Goal: Task Accomplishment & Management: Use online tool/utility

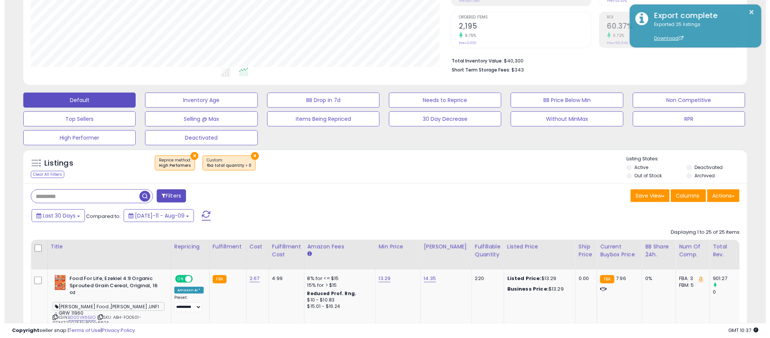
scroll to position [155, 421]
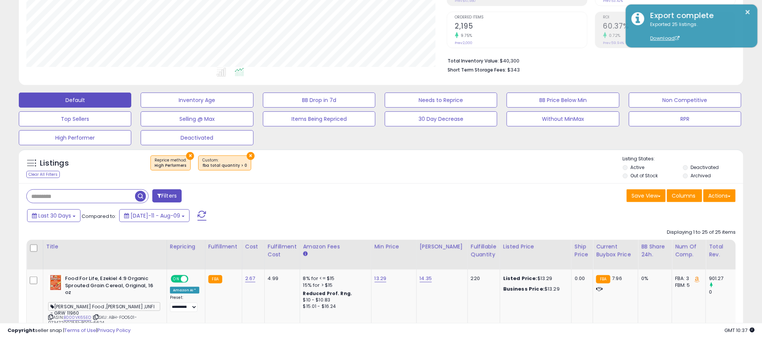
click at [186, 157] on button "×" at bounding box center [190, 156] width 8 height 8
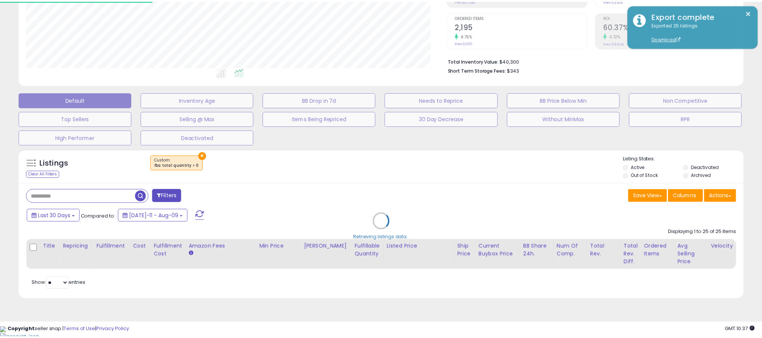
scroll to position [155, 425]
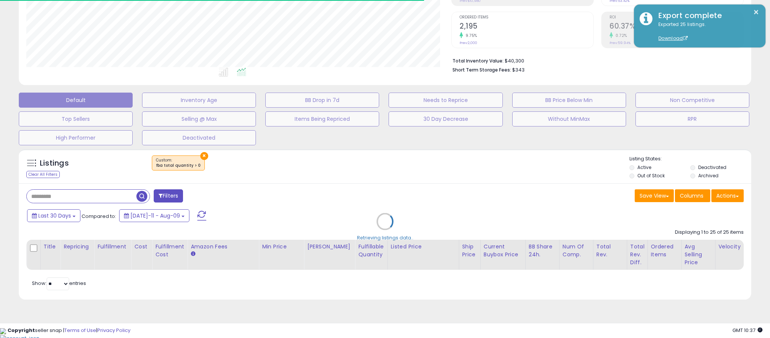
click at [196, 157] on div "Retrieving listings data.." at bounding box center [385, 227] width 744 height 164
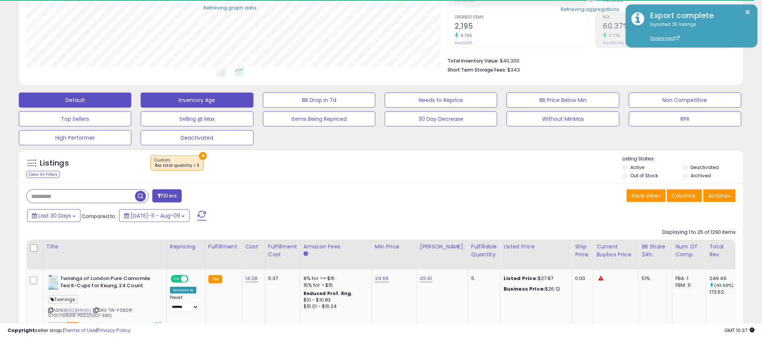
scroll to position [375830, 375564]
click at [199, 153] on button "×" at bounding box center [203, 156] width 8 height 8
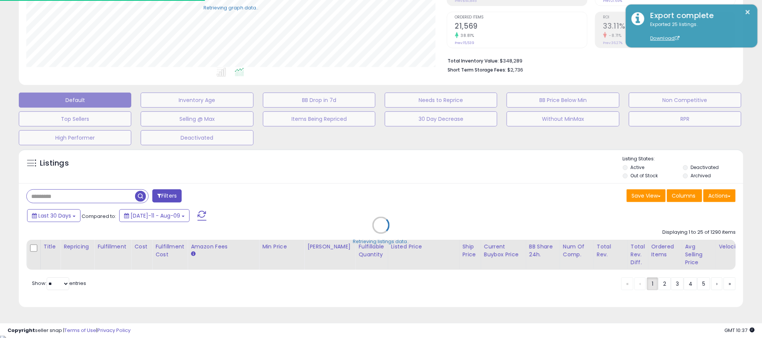
scroll to position [155, 421]
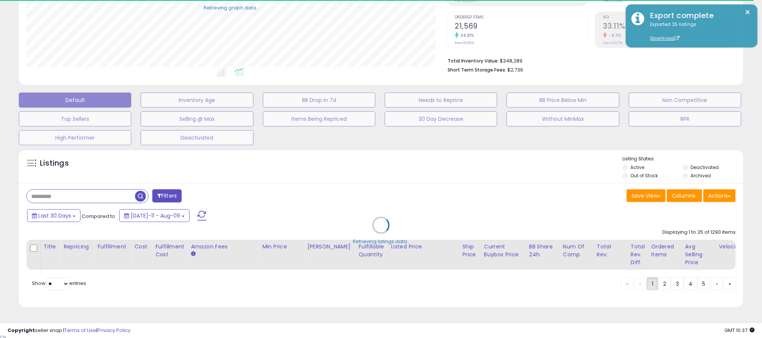
click at [712, 198] on div "Retrieving listings data.." at bounding box center [380, 230] width 735 height 171
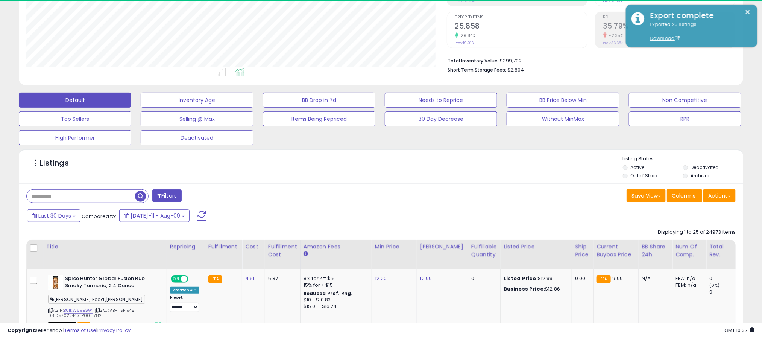
click at [414, 212] on div "Last 30 Days Compared to: [DATE]-11 - Aug-09" at bounding box center [291, 216] width 532 height 17
click at [171, 197] on button "Filters" at bounding box center [166, 195] width 29 height 13
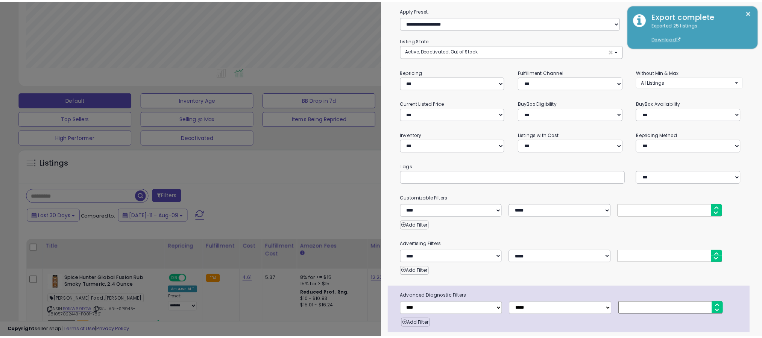
scroll to position [0, 0]
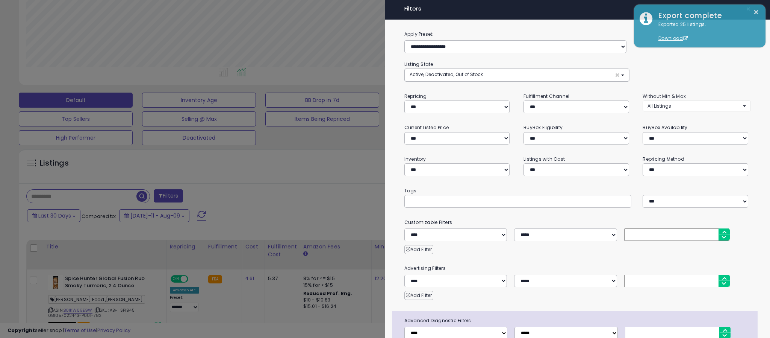
click at [232, 174] on div at bounding box center [385, 169] width 770 height 338
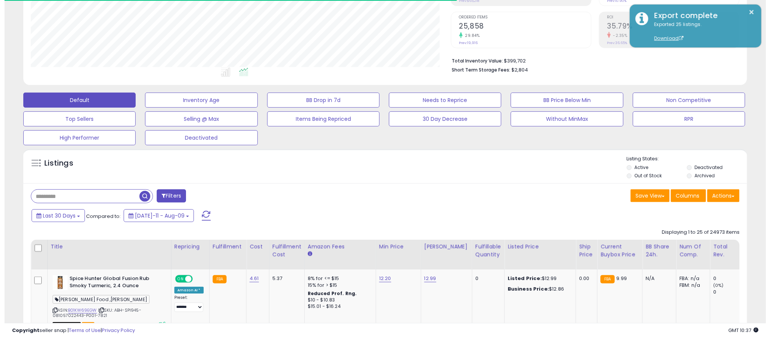
scroll to position [375830, 375564]
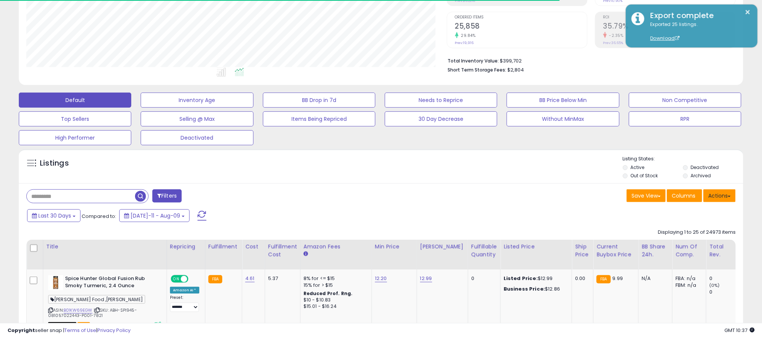
click at [720, 200] on button "Actions" at bounding box center [719, 195] width 32 height 13
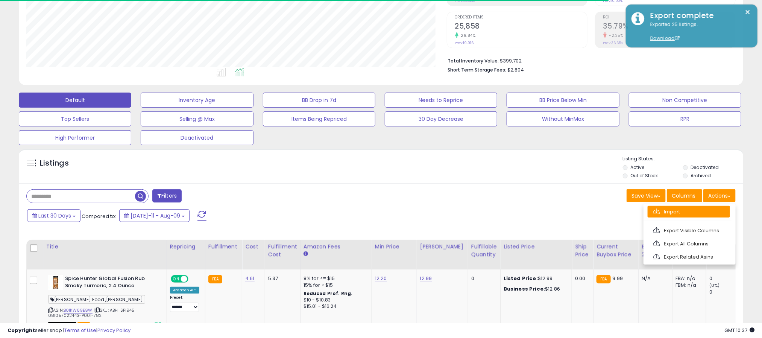
click at [670, 217] on link "Import" at bounding box center [688, 212] width 82 height 12
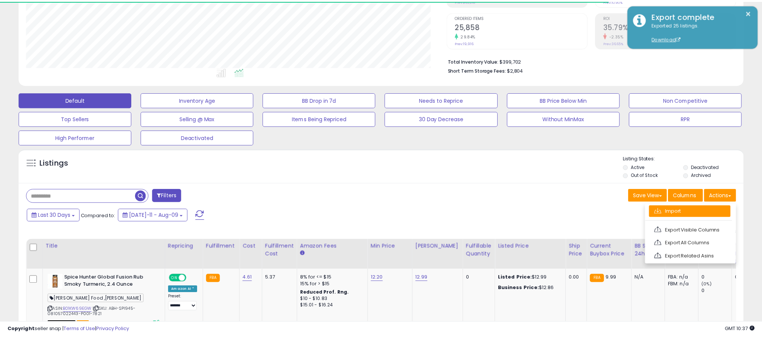
scroll to position [155, 425]
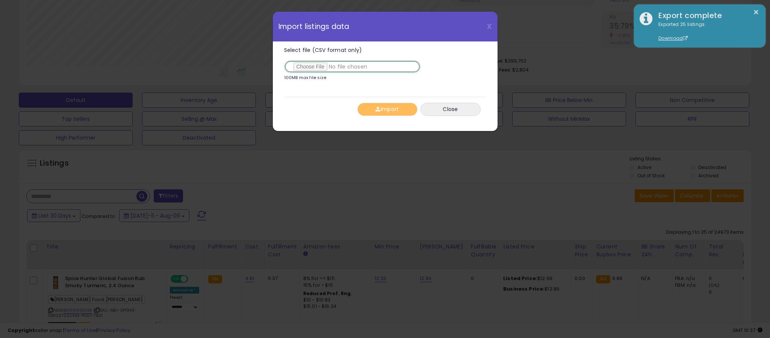
click at [315, 65] on input "Select file (CSV format only)" at bounding box center [352, 66] width 136 height 13
type input "**********"
click at [386, 111] on button "Import" at bounding box center [388, 109] width 60 height 13
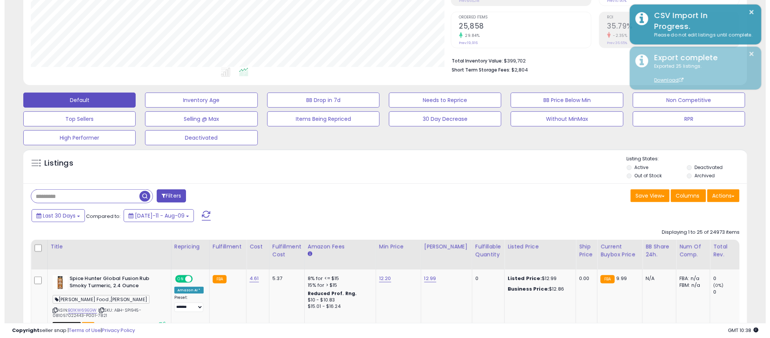
scroll to position [375830, 375564]
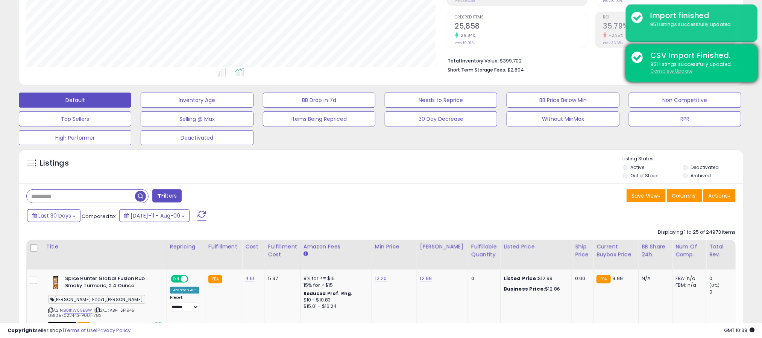
click at [677, 71] on u "Complete Update" at bounding box center [671, 71] width 42 height 6
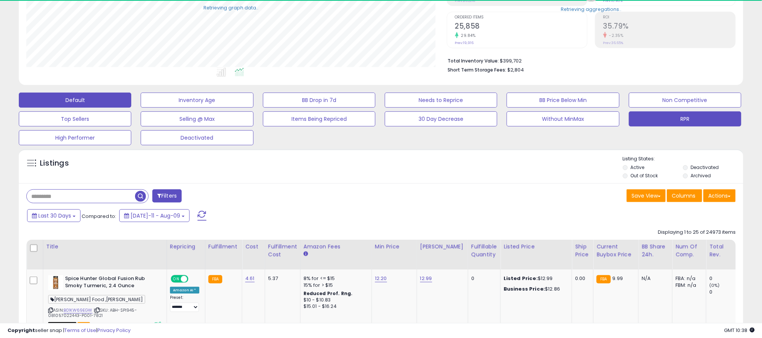
click at [696, 119] on button "RPR" at bounding box center [685, 118] width 112 height 15
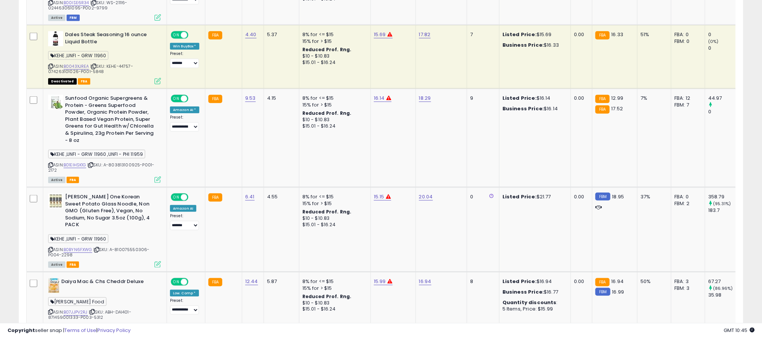
scroll to position [197, 0]
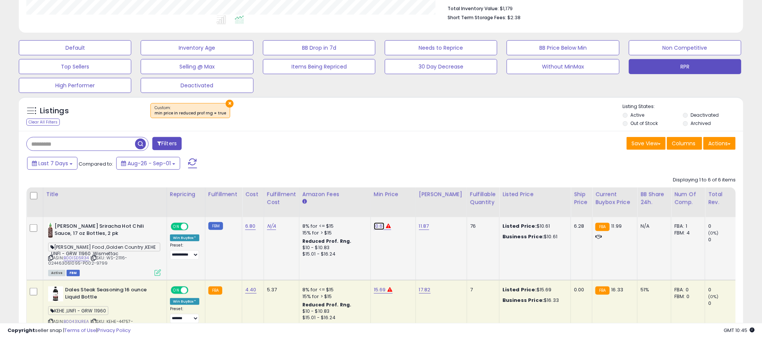
click at [378, 228] on link "10.61" at bounding box center [379, 226] width 11 height 8
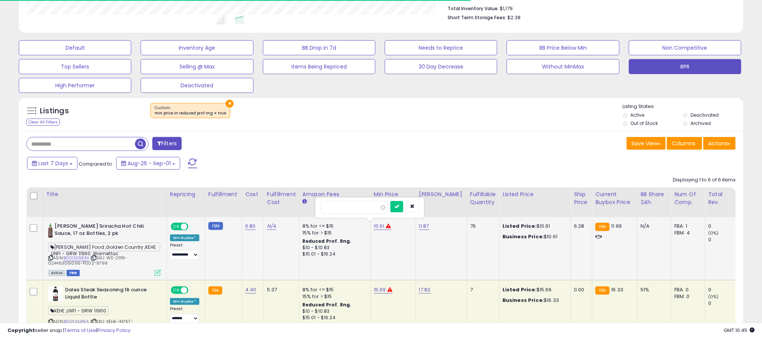
type input "*"
type input "****"
click at [399, 208] on icon "submit" at bounding box center [396, 206] width 5 height 5
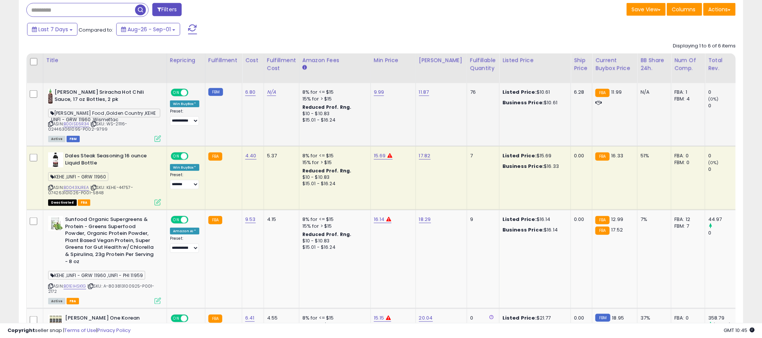
scroll to position [347, 0]
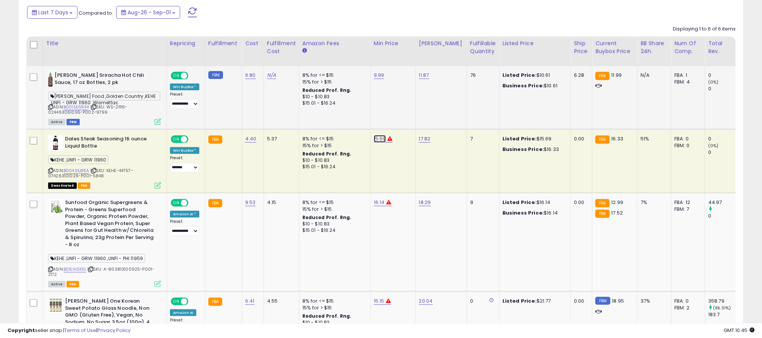
click at [378, 138] on link "15.69" at bounding box center [380, 139] width 12 height 8
type input "*"
type input "*****"
click at [404, 122] on button "submit" at bounding box center [397, 119] width 13 height 11
click at [376, 203] on link "16.14" at bounding box center [379, 203] width 11 height 8
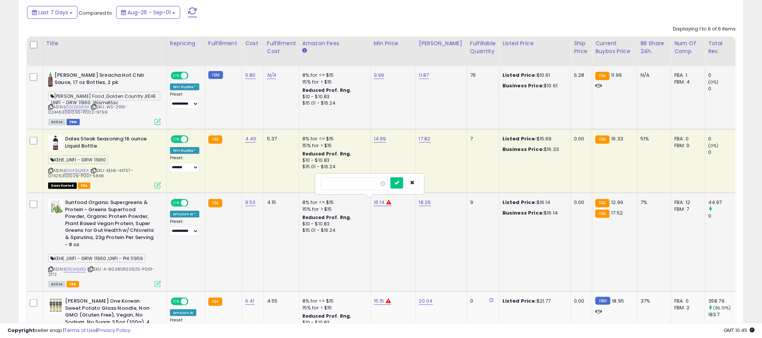
type input "*"
type input "*****"
click at [403, 186] on button "submit" at bounding box center [396, 182] width 13 height 11
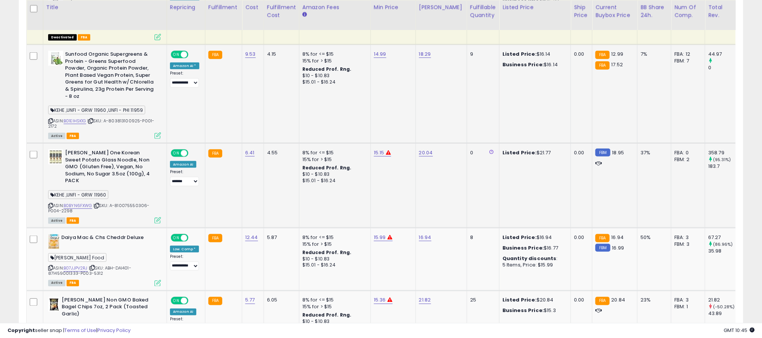
scroll to position [498, 0]
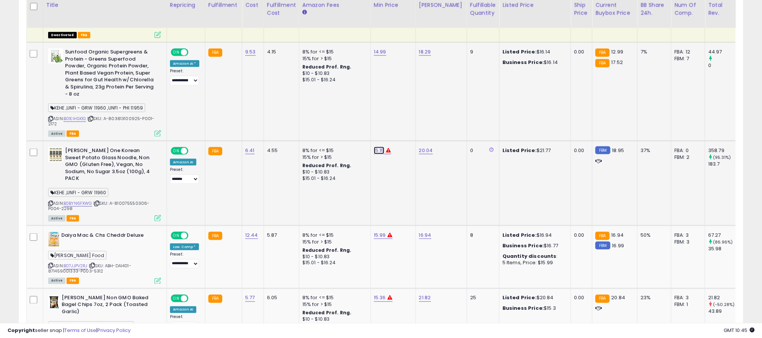
click at [379, 152] on link "15.15" at bounding box center [379, 151] width 11 height 8
type input "*"
type input "*****"
click at [403, 129] on button "submit" at bounding box center [396, 130] width 13 height 11
click at [378, 231] on link "15.99" at bounding box center [380, 235] width 12 height 8
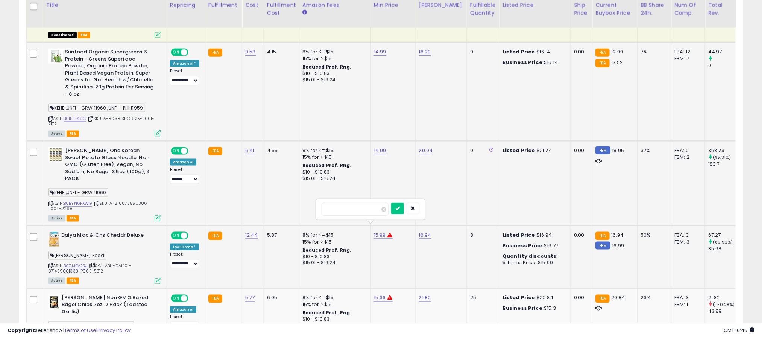
type input "*"
type input "*****"
click at [404, 212] on button "submit" at bounding box center [397, 208] width 13 height 11
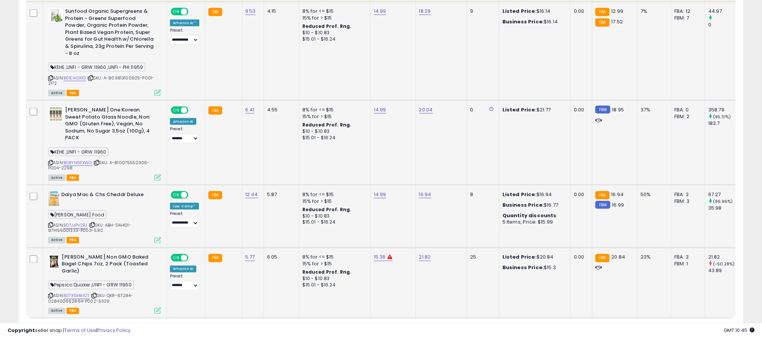
scroll to position [573, 0]
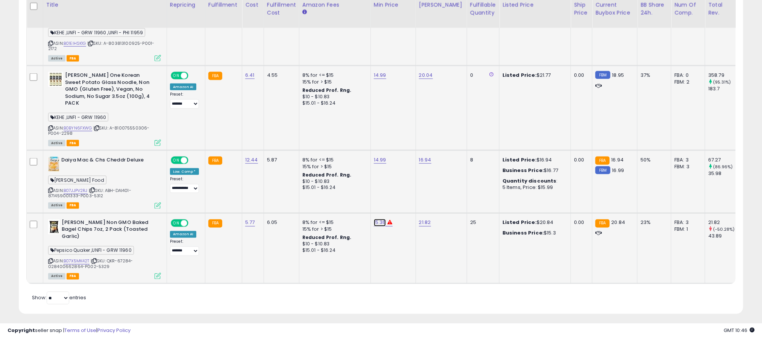
click at [382, 219] on link "15.36" at bounding box center [380, 223] width 12 height 8
type input "*"
type input "*****"
click at [404, 199] on button "submit" at bounding box center [397, 195] width 13 height 11
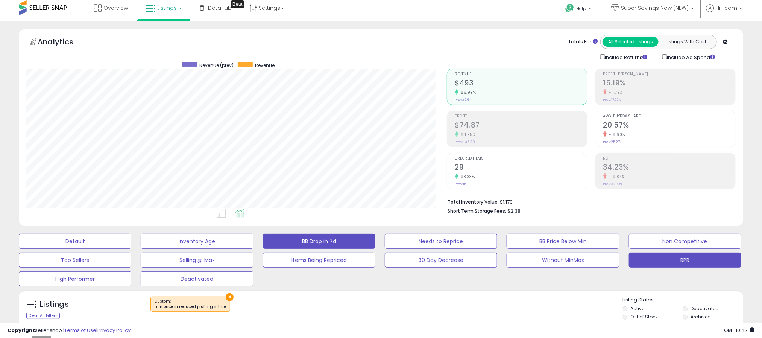
scroll to position [0, 0]
